Goal: Find specific page/section: Find specific page/section

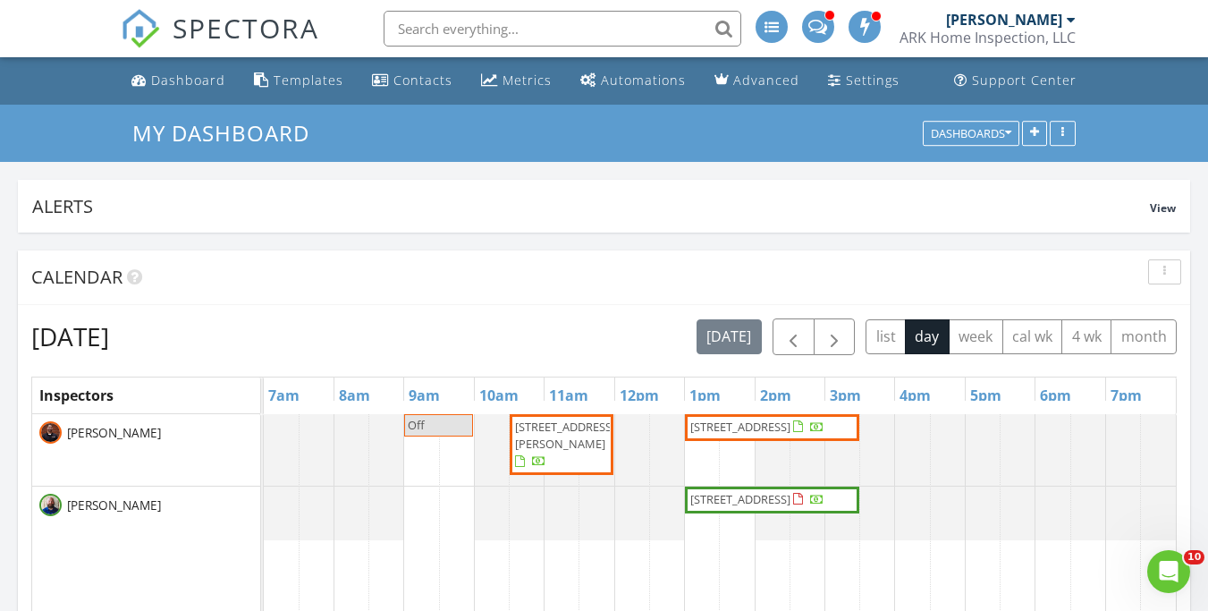
scroll to position [1477, 1236]
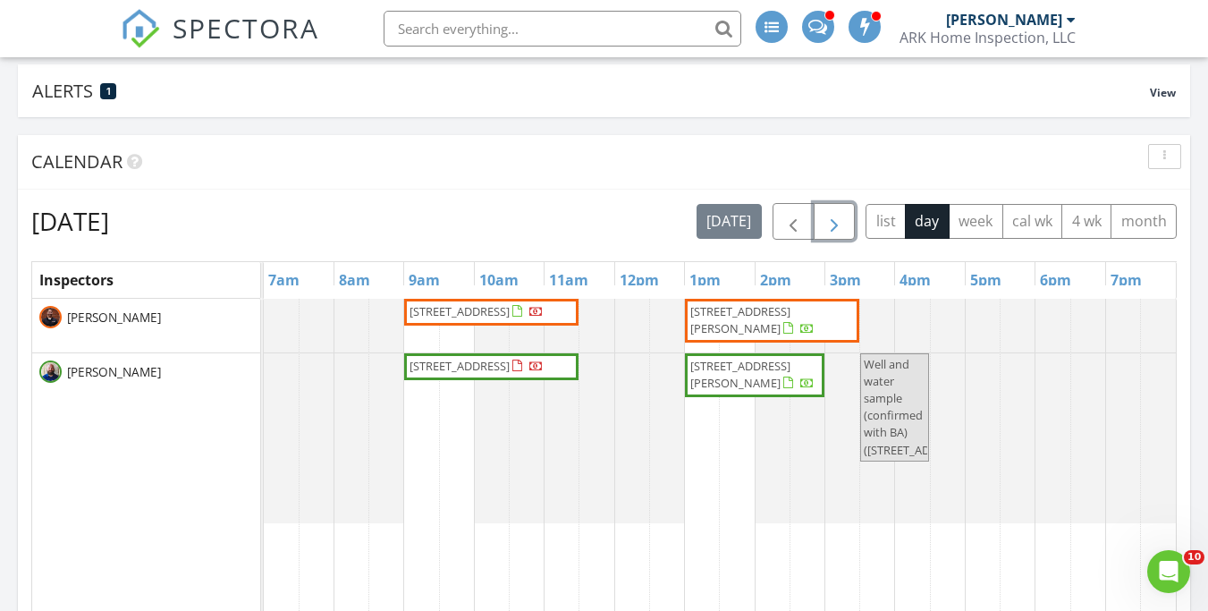
click at [842, 220] on span "button" at bounding box center [834, 221] width 21 height 21
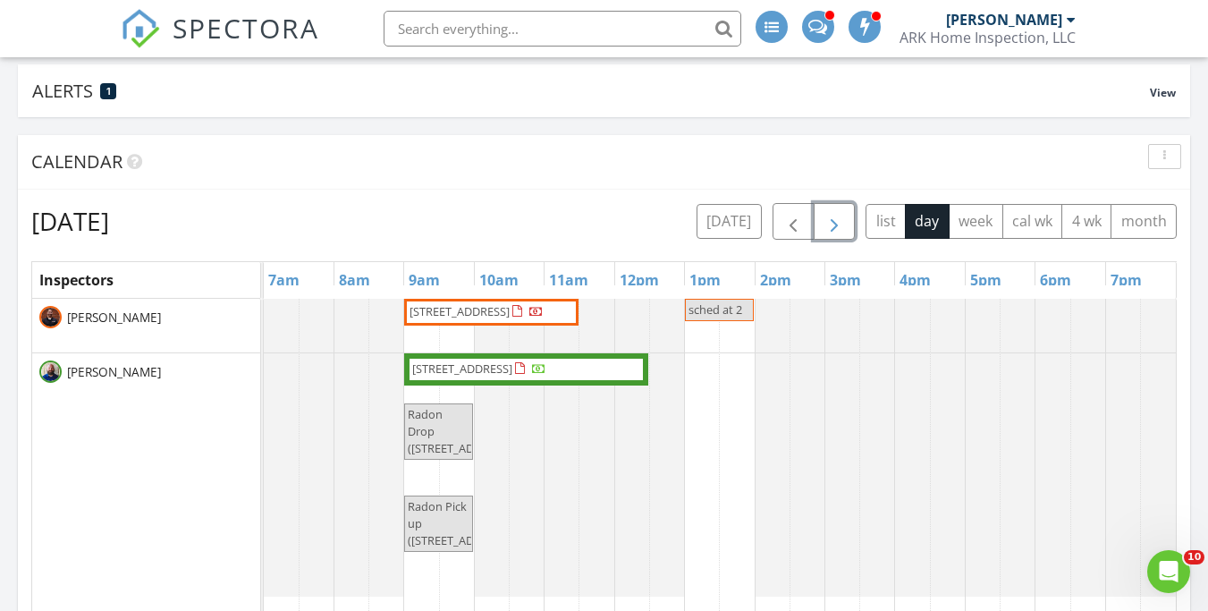
click at [839, 222] on span "button" at bounding box center [834, 221] width 21 height 21
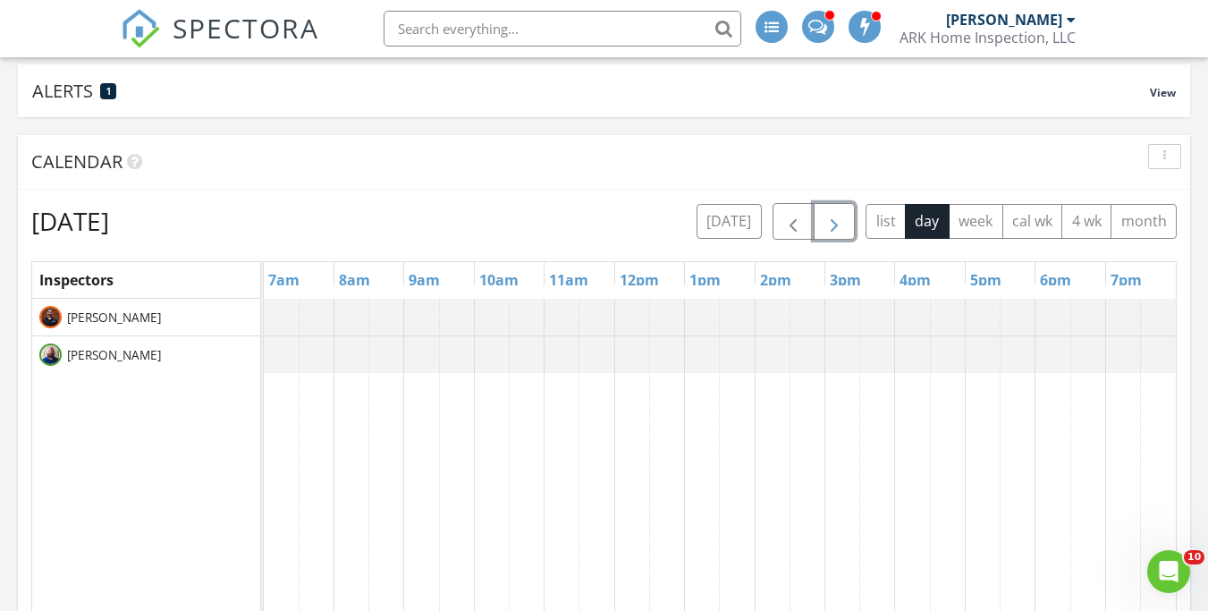
click at [839, 222] on span "button" at bounding box center [834, 221] width 21 height 21
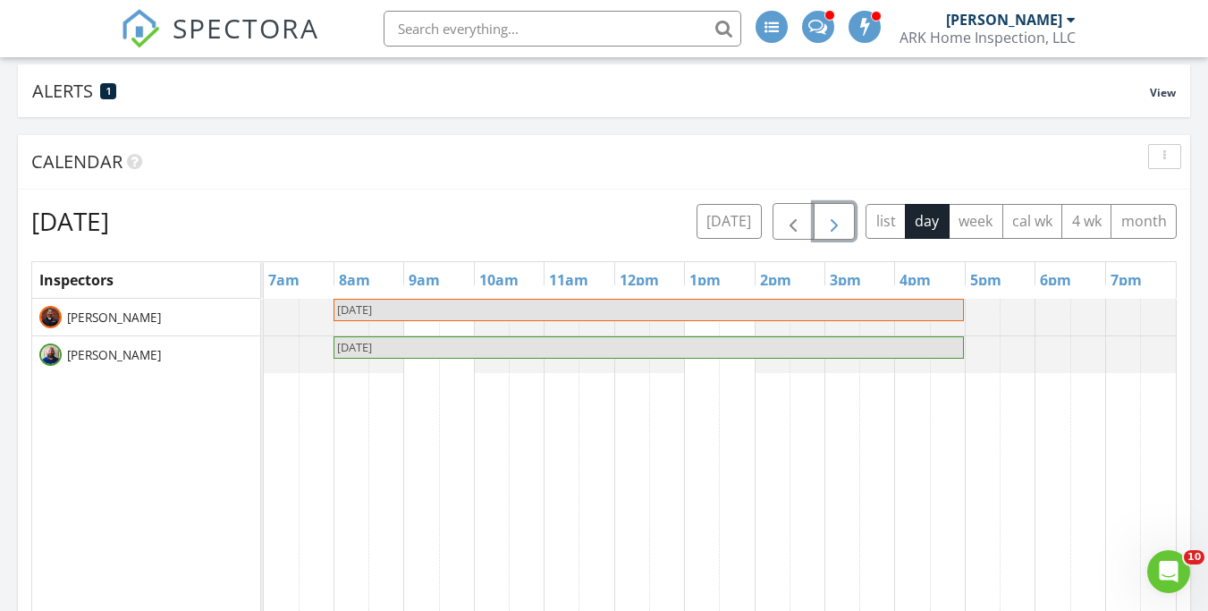
click at [839, 222] on span "button" at bounding box center [834, 221] width 21 height 21
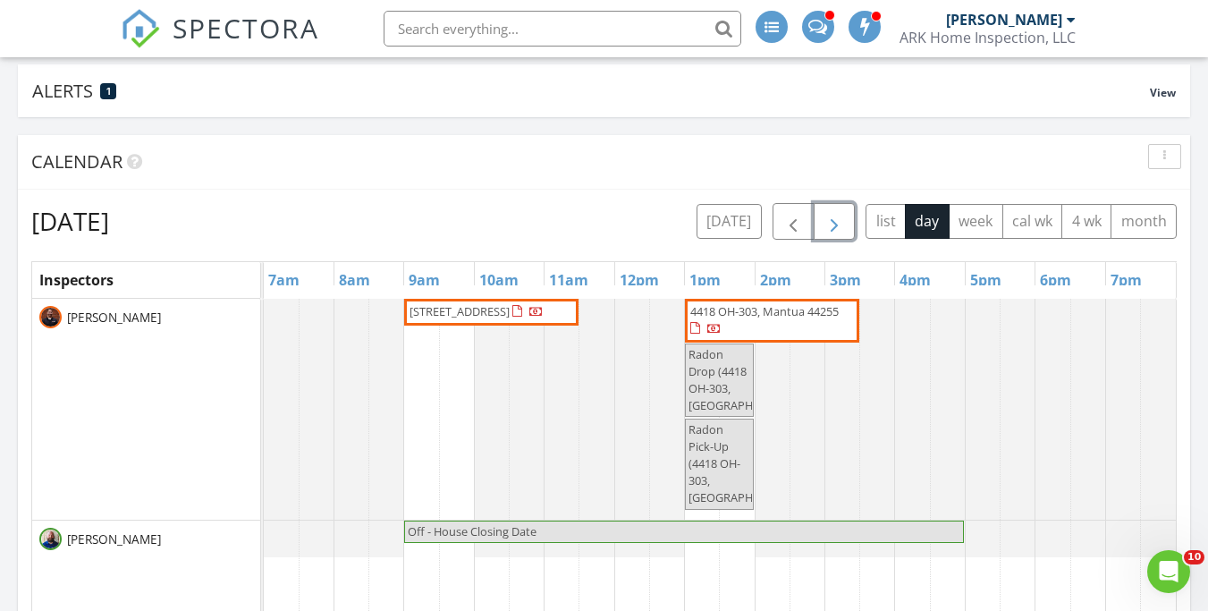
click at [827, 223] on span "button" at bounding box center [834, 221] width 21 height 21
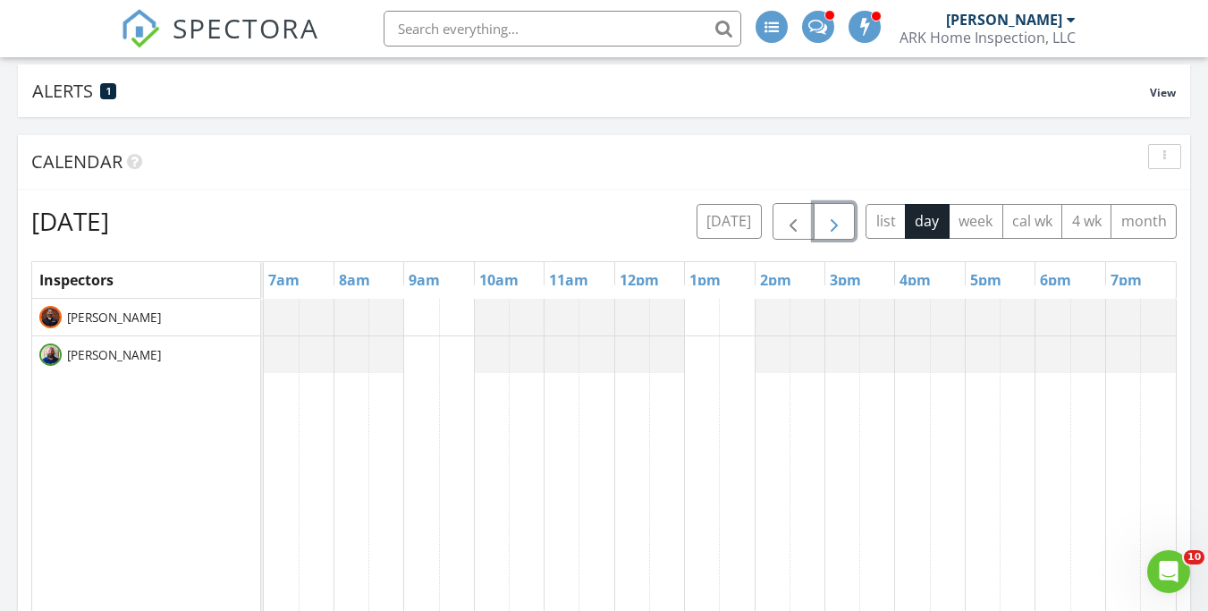
click at [826, 223] on span "button" at bounding box center [834, 221] width 21 height 21
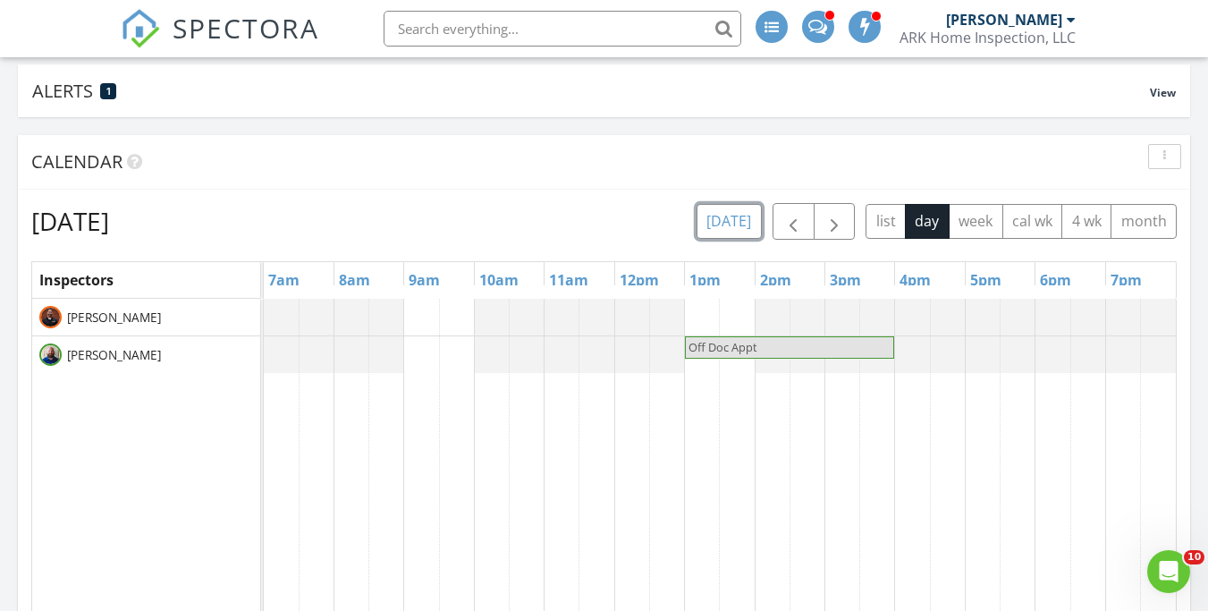
click at [741, 224] on button "[DATE]" at bounding box center [729, 221] width 65 height 35
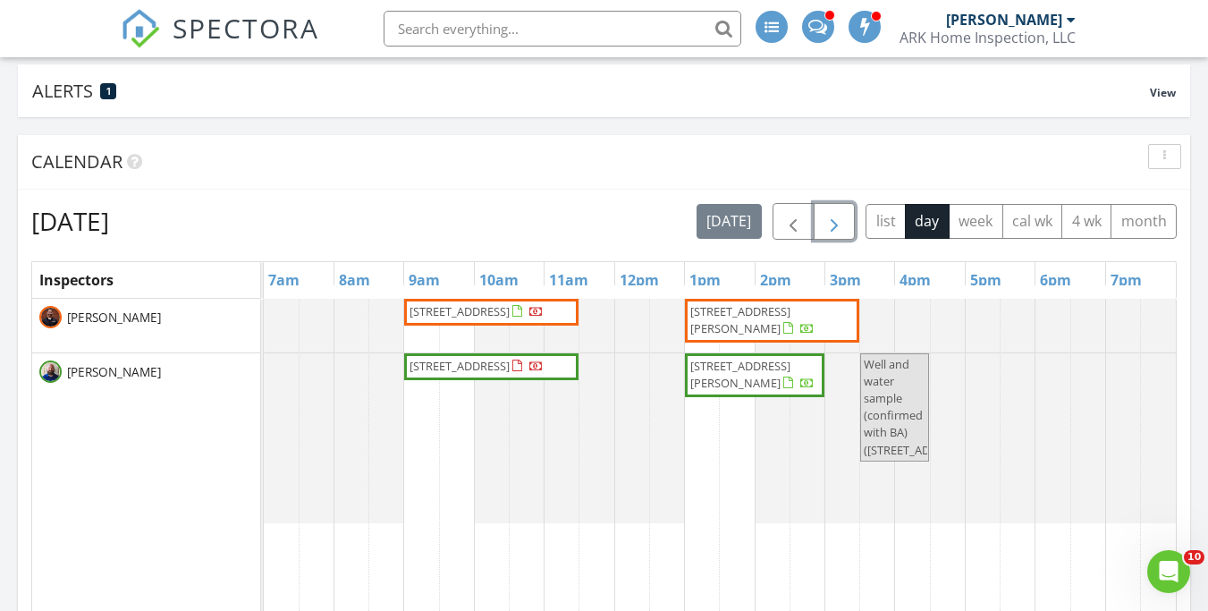
click at [826, 224] on span "button" at bounding box center [834, 221] width 21 height 21
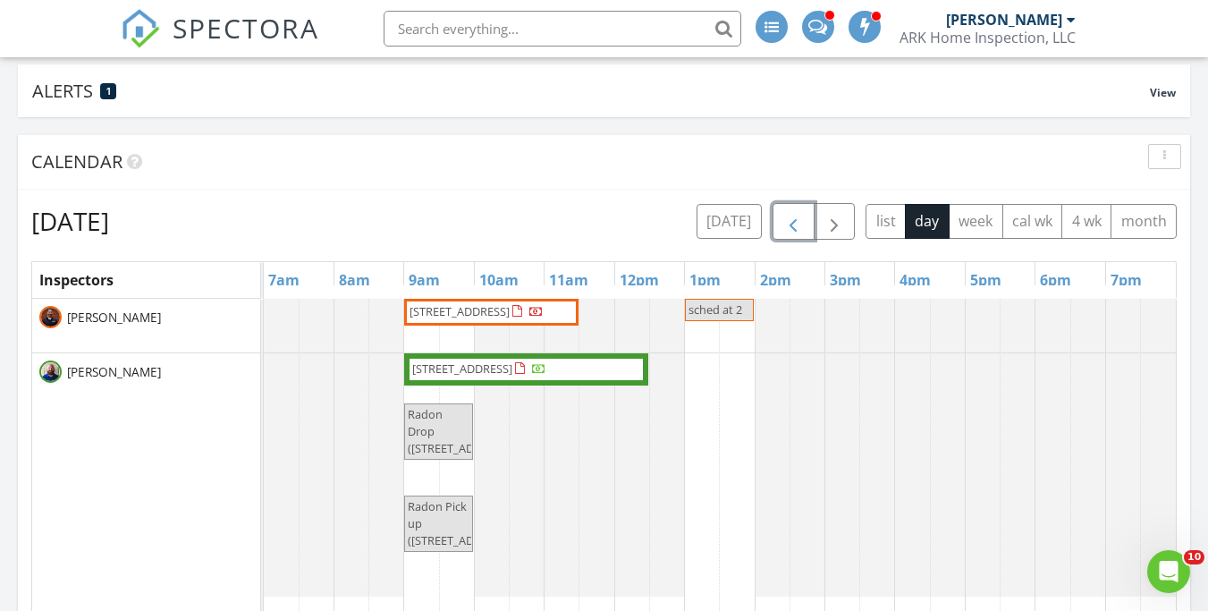
click at [781, 229] on button "button" at bounding box center [794, 221] width 42 height 37
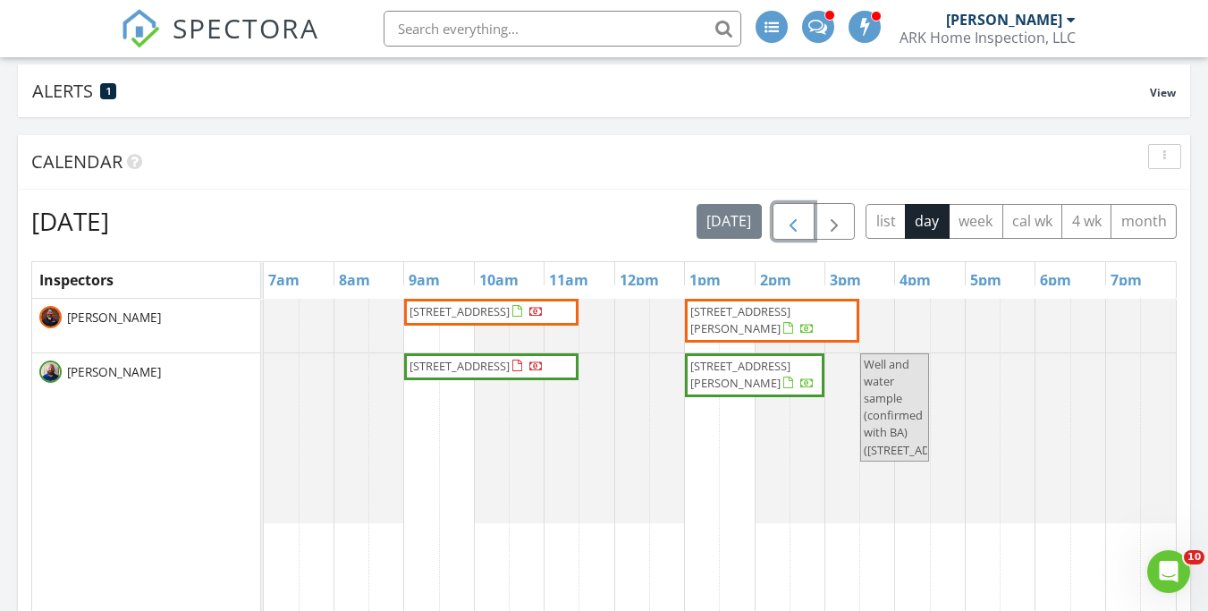
click at [781, 229] on button "button" at bounding box center [794, 221] width 42 height 37
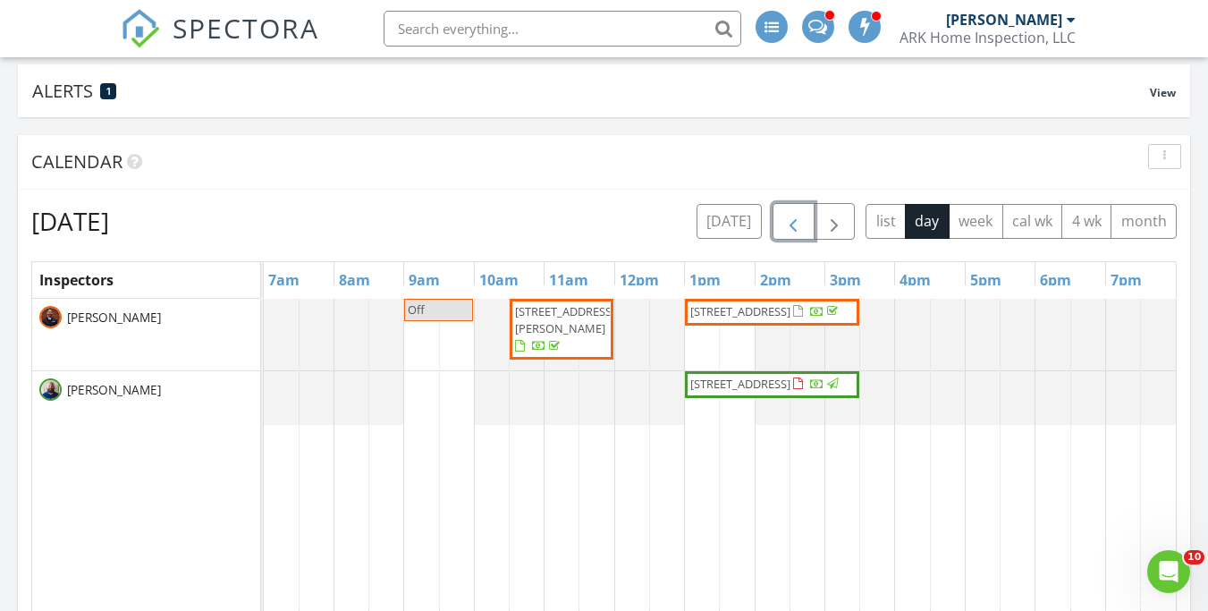
click at [781, 229] on button "button" at bounding box center [794, 221] width 42 height 37
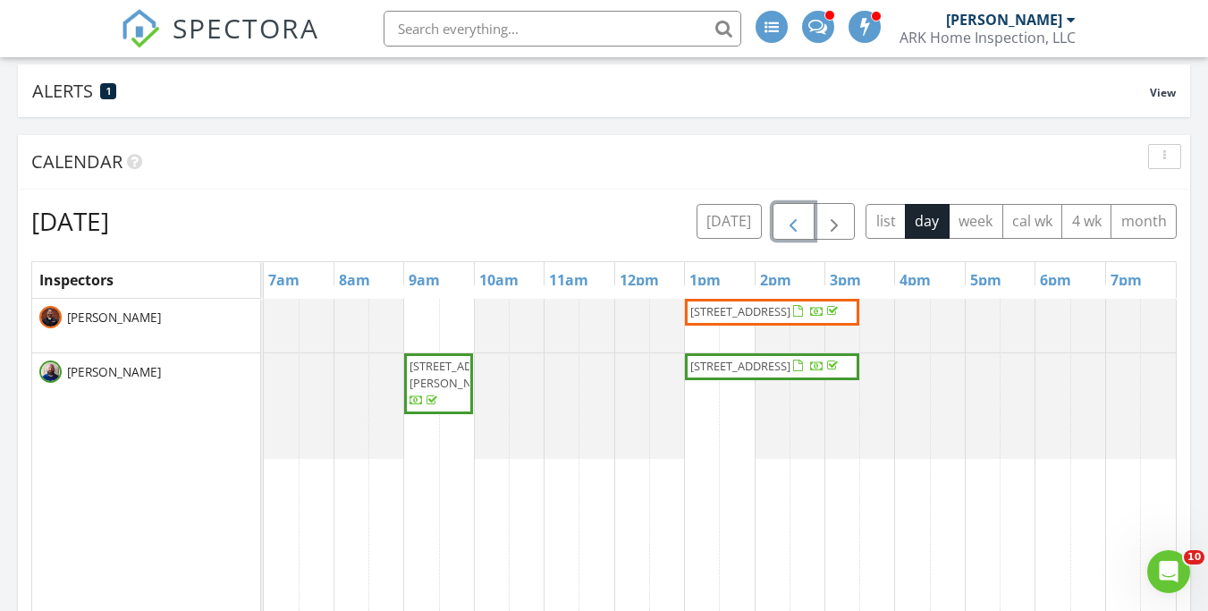
click at [781, 229] on button "button" at bounding box center [794, 221] width 42 height 37
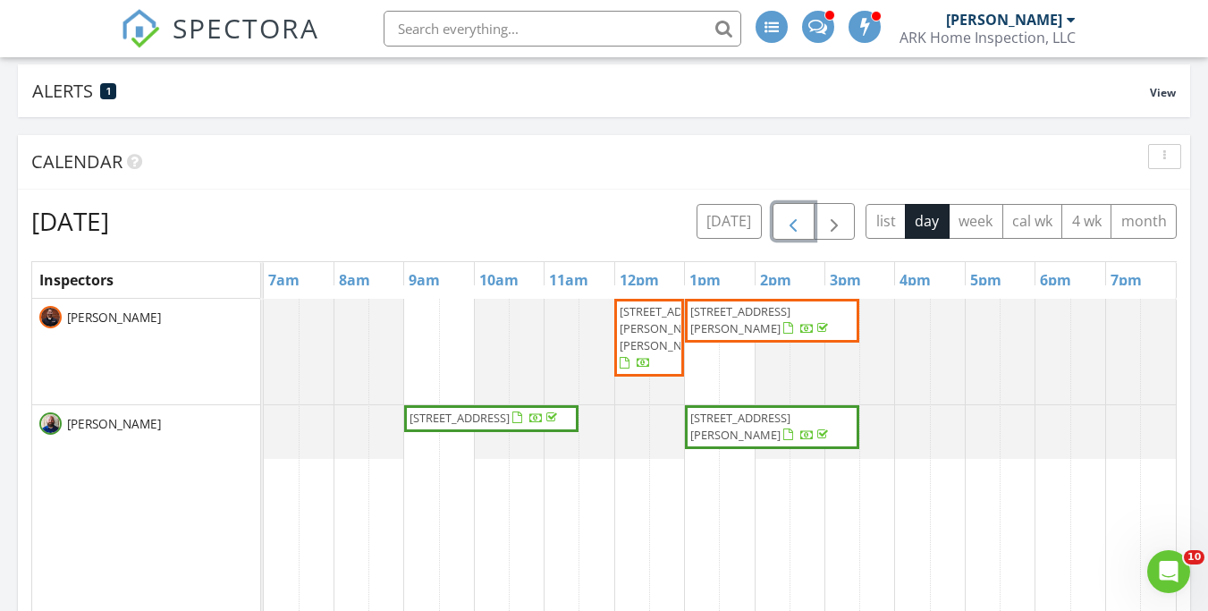
click at [781, 229] on button "button" at bounding box center [794, 221] width 42 height 37
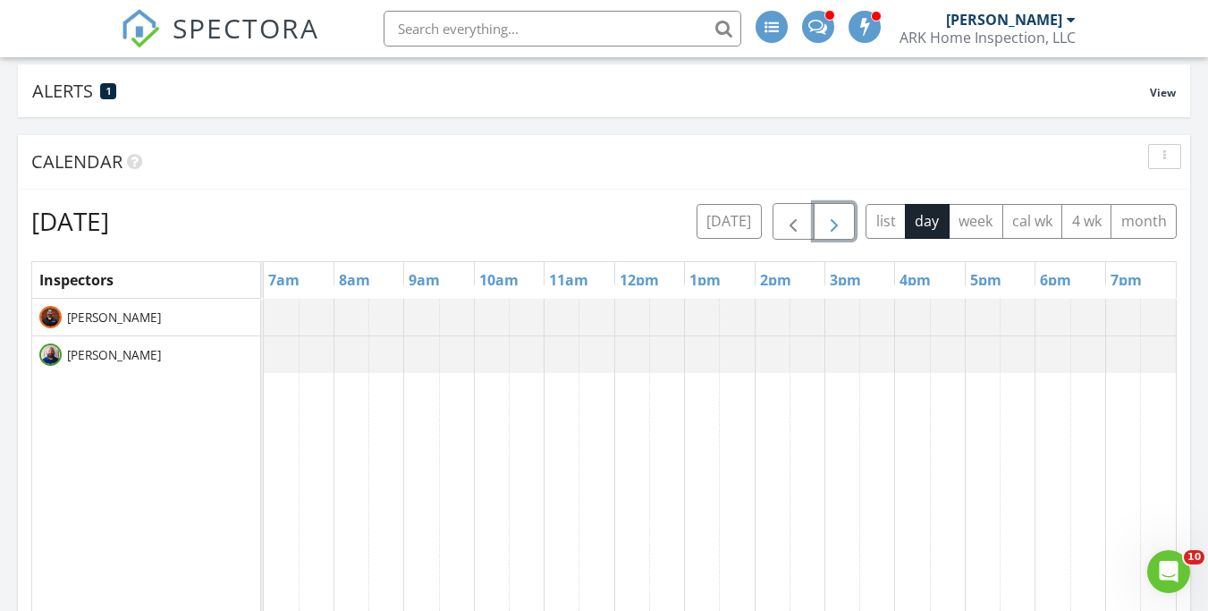
click at [831, 222] on span "button" at bounding box center [834, 221] width 21 height 21
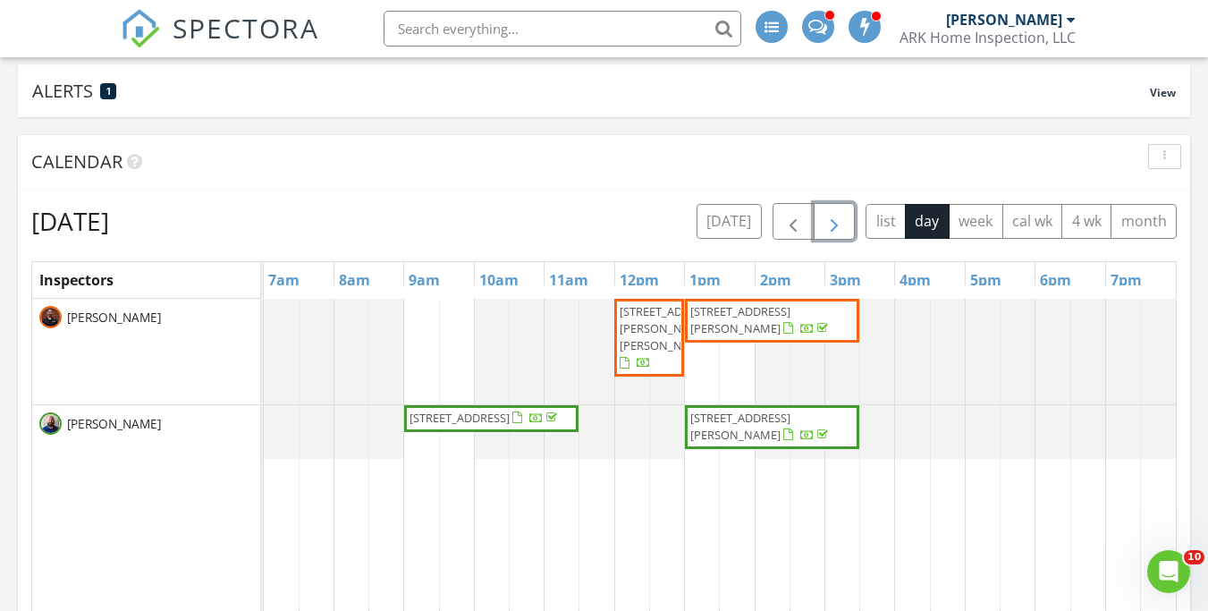
click at [828, 219] on span "button" at bounding box center [834, 221] width 21 height 21
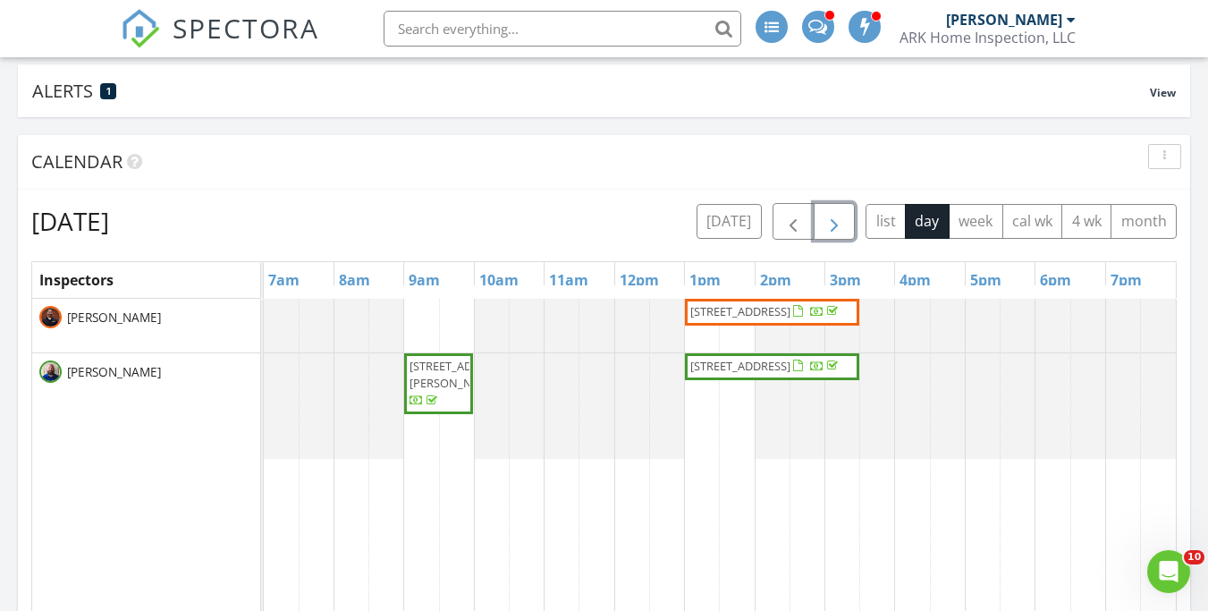
click at [828, 219] on span "button" at bounding box center [834, 221] width 21 height 21
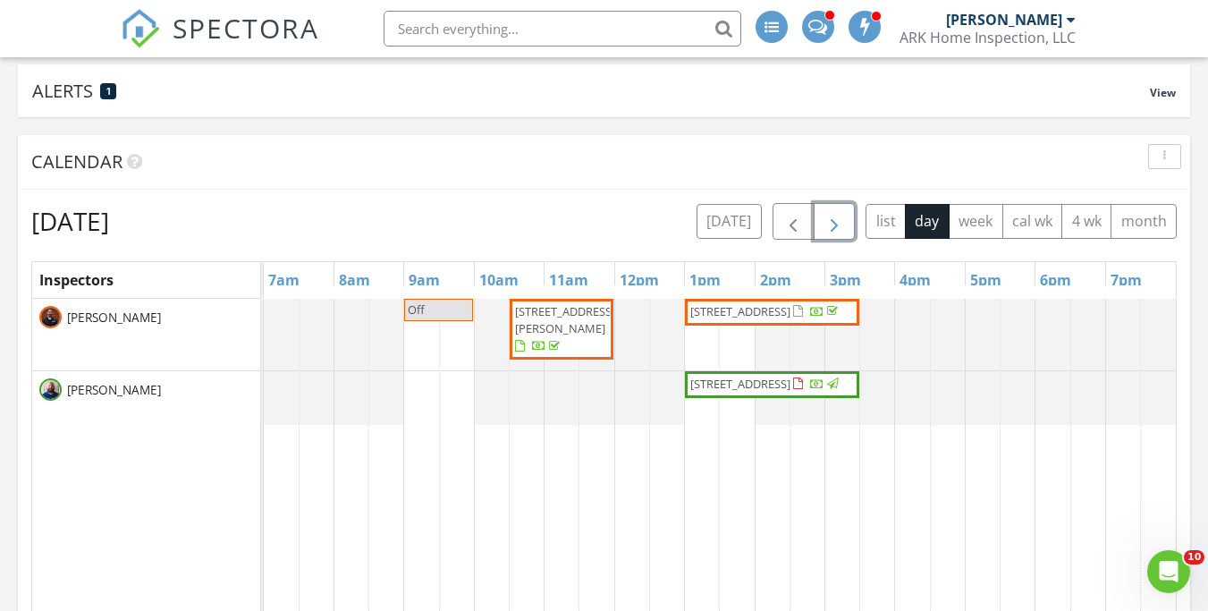
click at [828, 219] on span "button" at bounding box center [834, 221] width 21 height 21
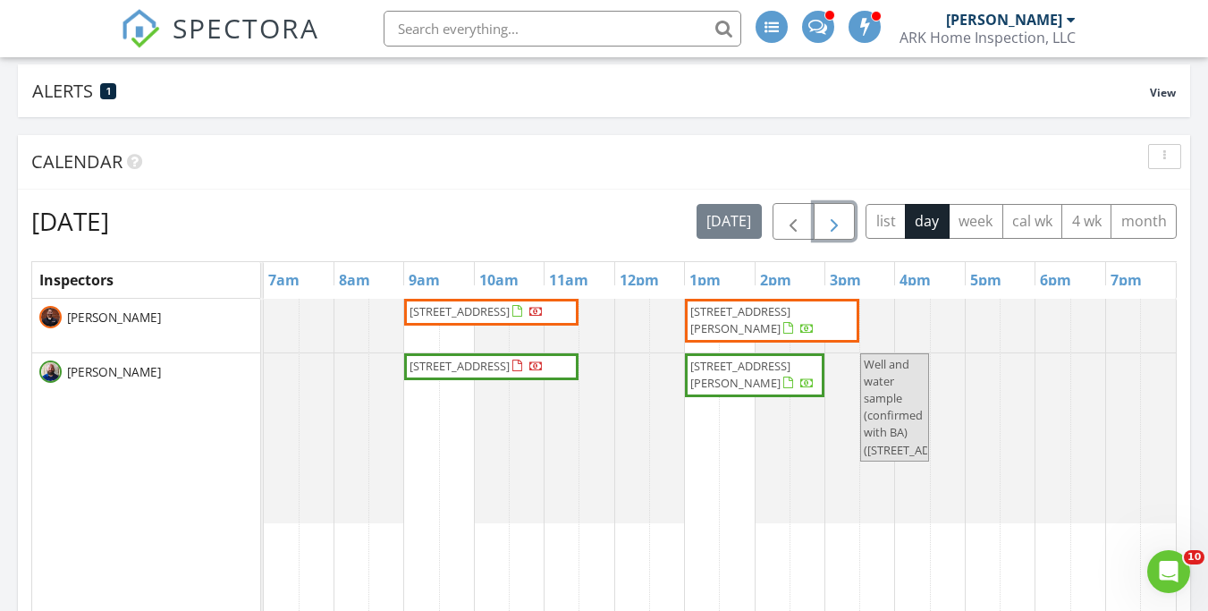
click at [828, 219] on span "button" at bounding box center [834, 221] width 21 height 21
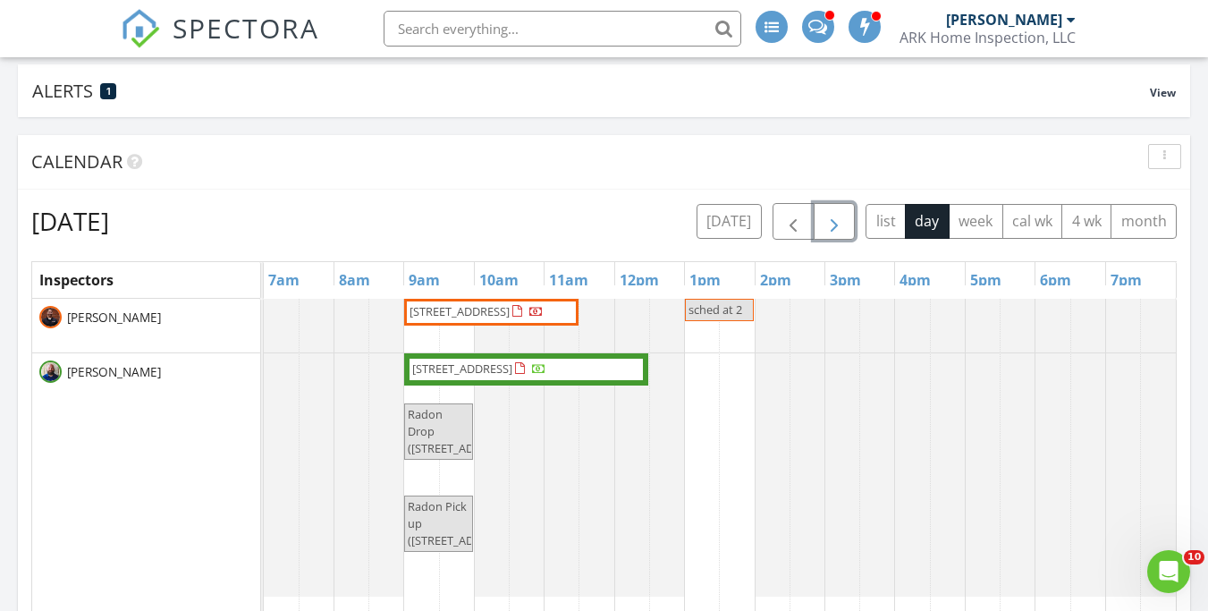
click at [828, 219] on span "button" at bounding box center [834, 221] width 21 height 21
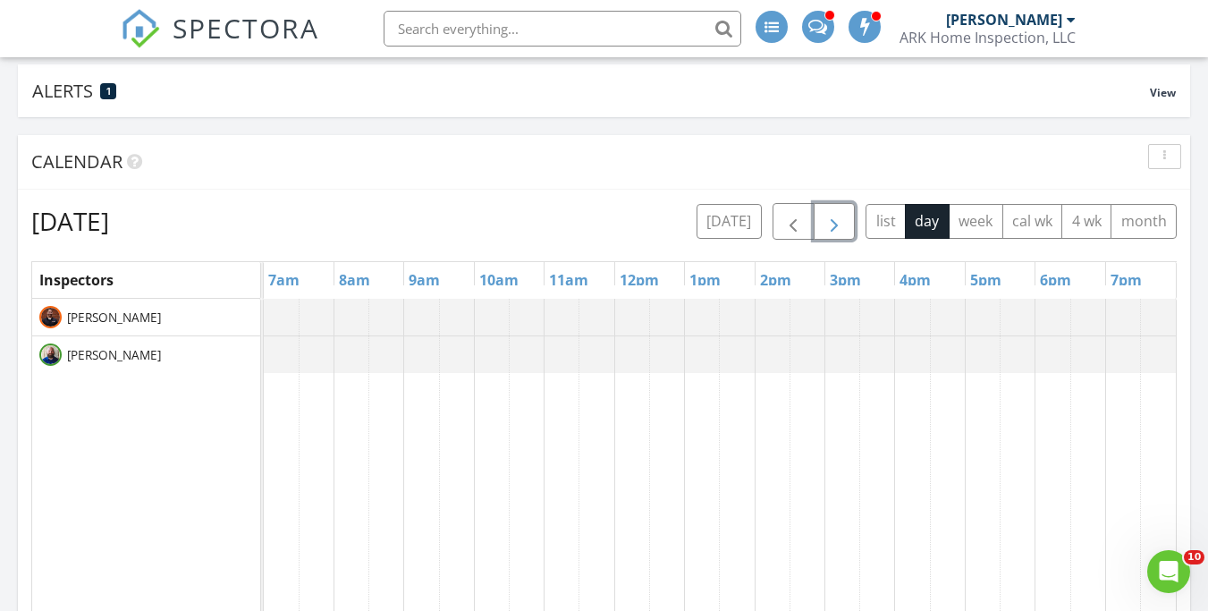
click at [828, 219] on span "button" at bounding box center [834, 221] width 21 height 21
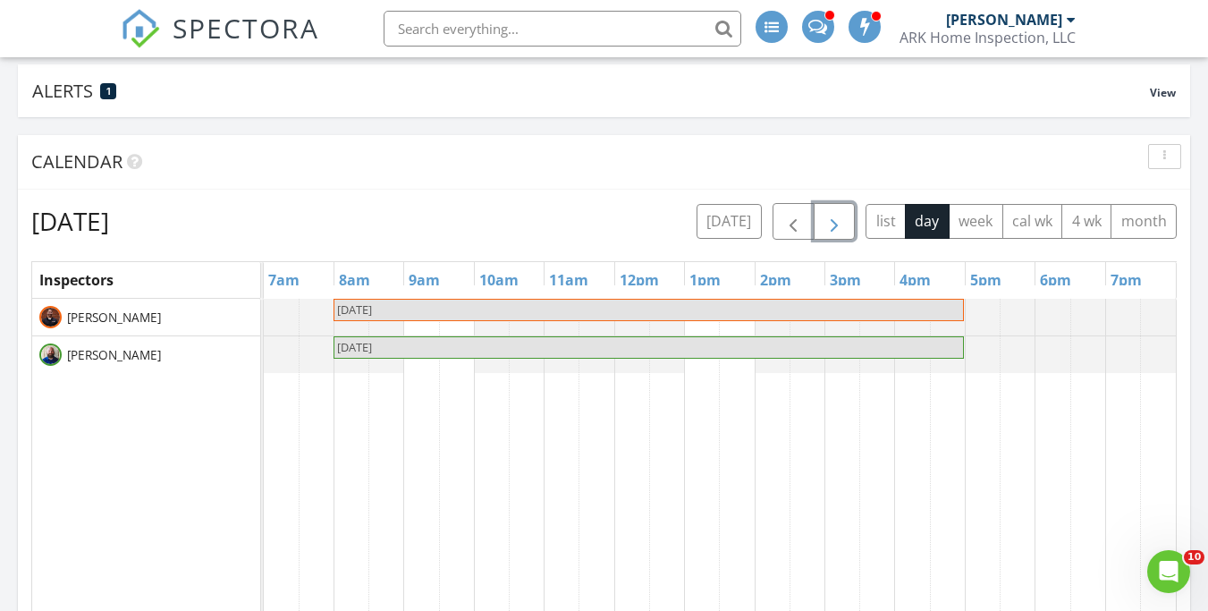
click at [828, 219] on span "button" at bounding box center [834, 221] width 21 height 21
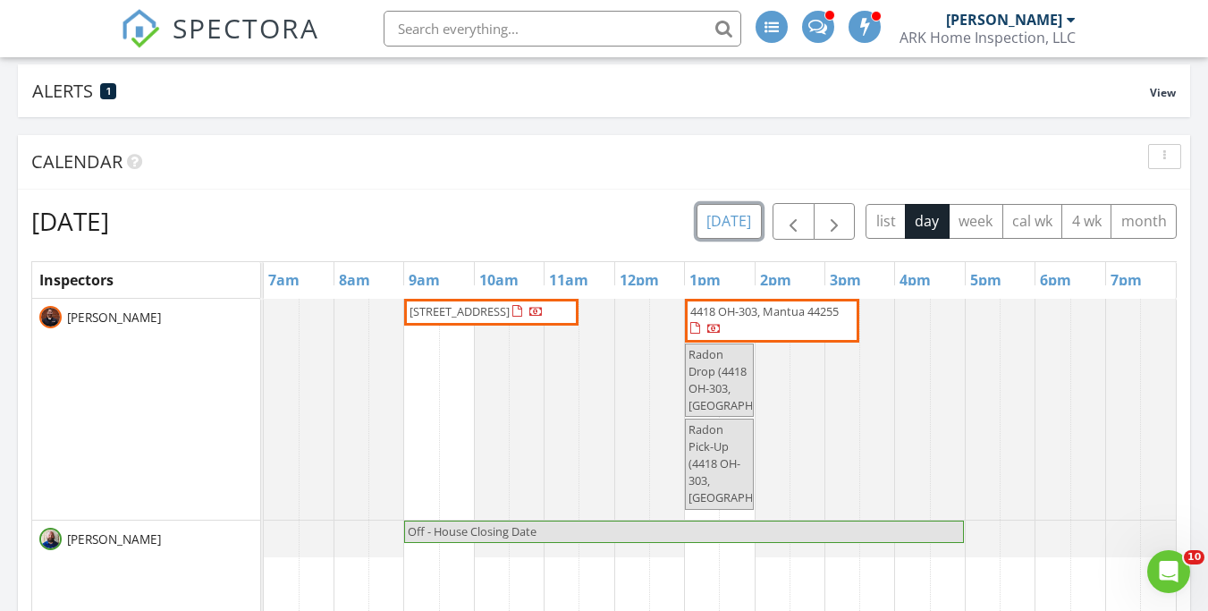
click at [749, 218] on button "[DATE]" at bounding box center [729, 221] width 65 height 35
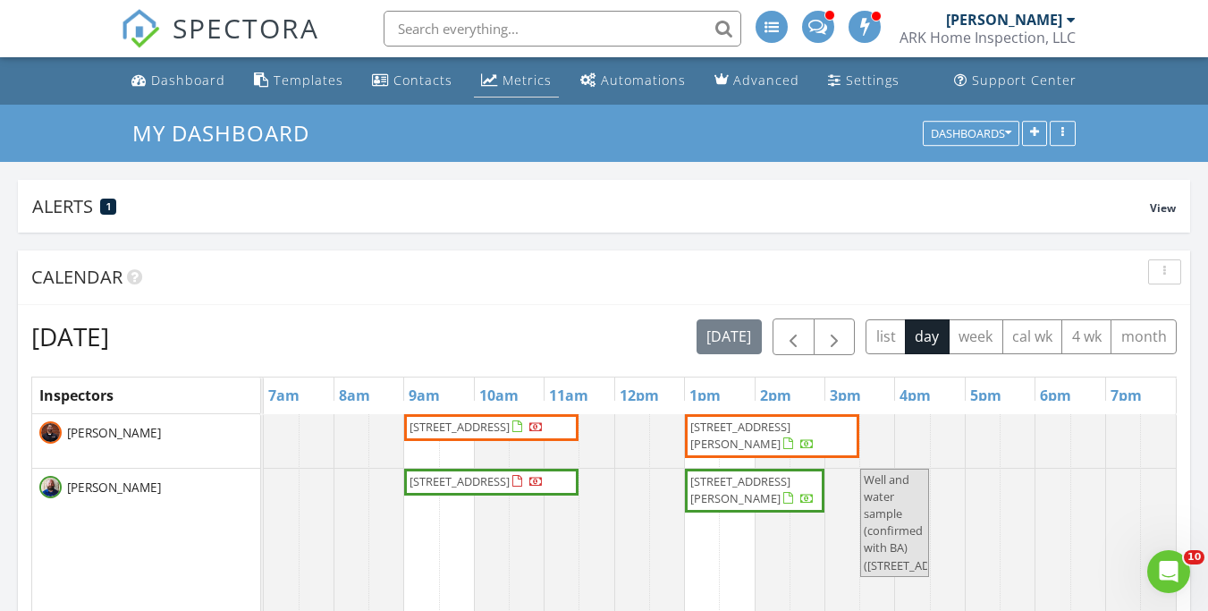
click at [514, 85] on div "Metrics" at bounding box center [527, 80] width 49 height 17
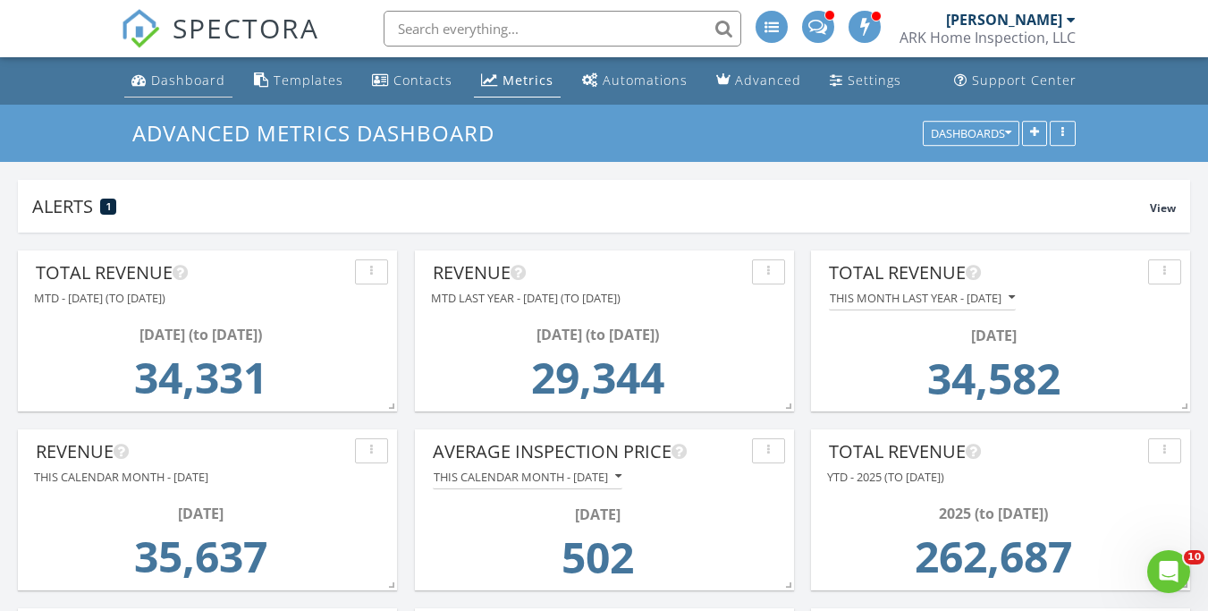
click at [199, 78] on div "Dashboard" at bounding box center [188, 80] width 74 height 17
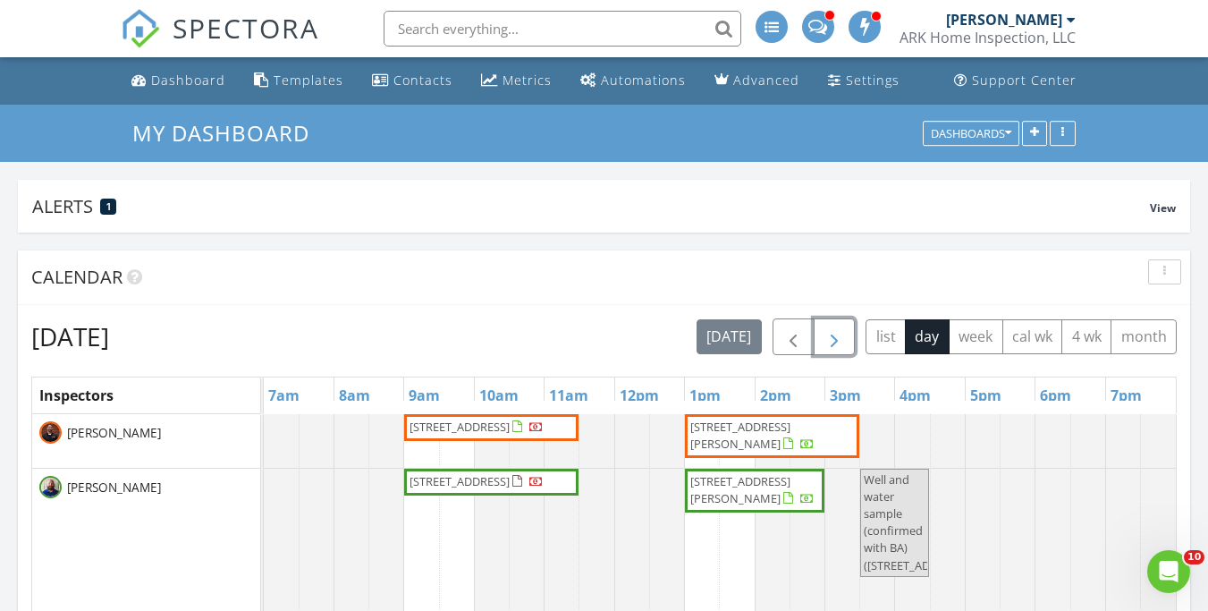
click at [837, 335] on span "button" at bounding box center [834, 336] width 21 height 21
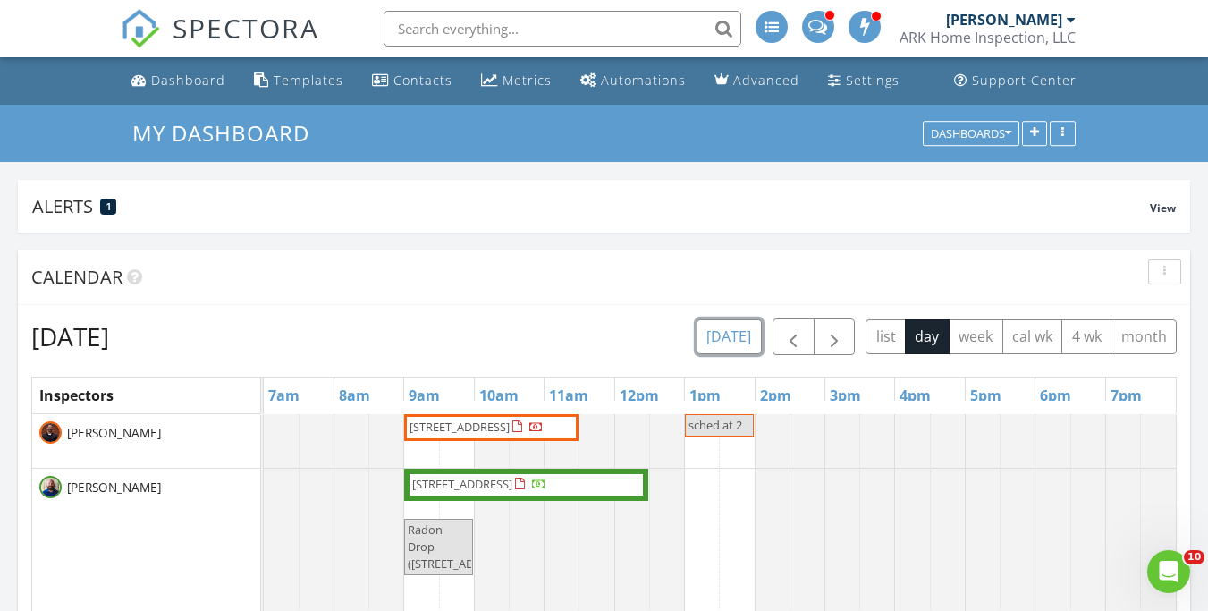
click at [745, 338] on button "[DATE]" at bounding box center [729, 336] width 65 height 35
